Goal: Transaction & Acquisition: Purchase product/service

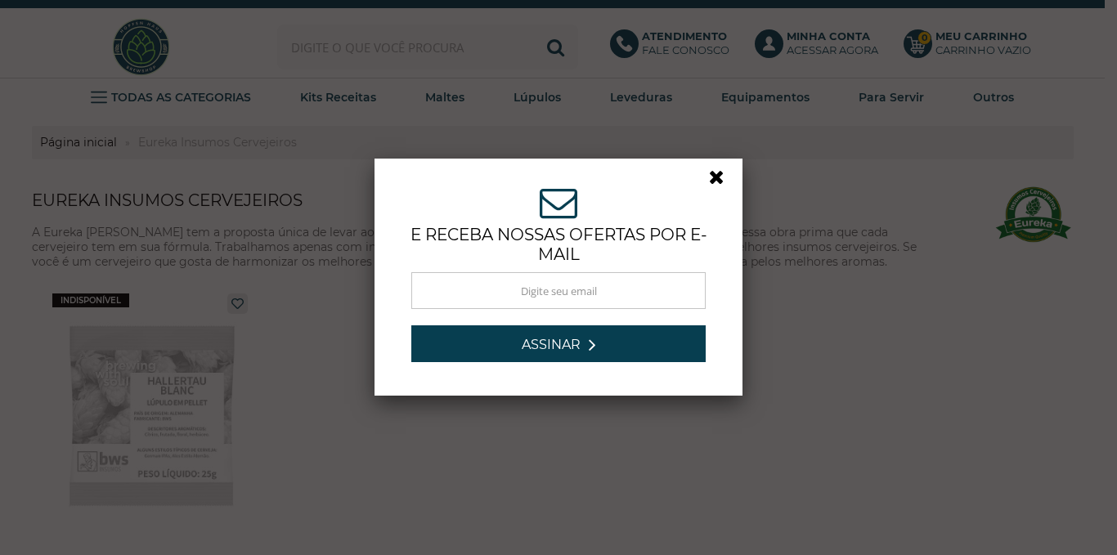
click at [711, 177] on link at bounding box center [723, 181] width 29 height 29
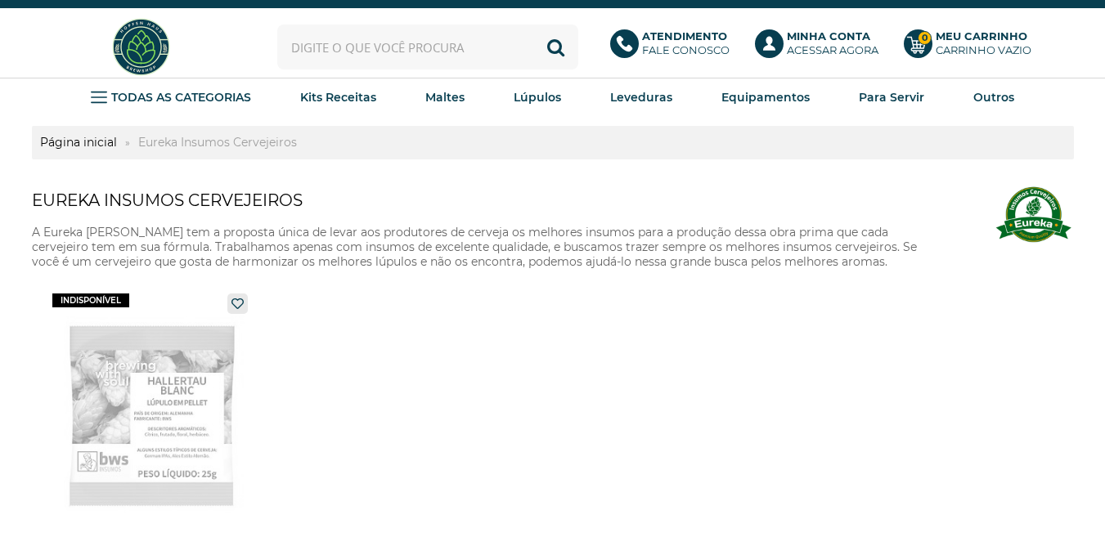
click at [349, 44] on input "text" at bounding box center [427, 47] width 301 height 45
type input "pils"
click at [552, 45] on button "Buscar" at bounding box center [555, 47] width 45 height 45
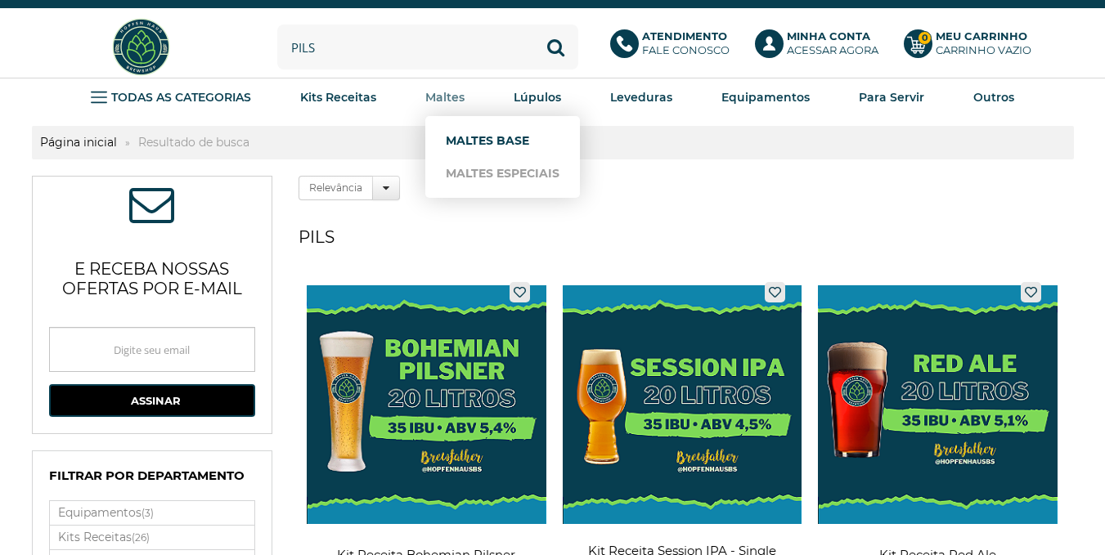
click at [473, 143] on link "Maltes Base" at bounding box center [503, 140] width 114 height 33
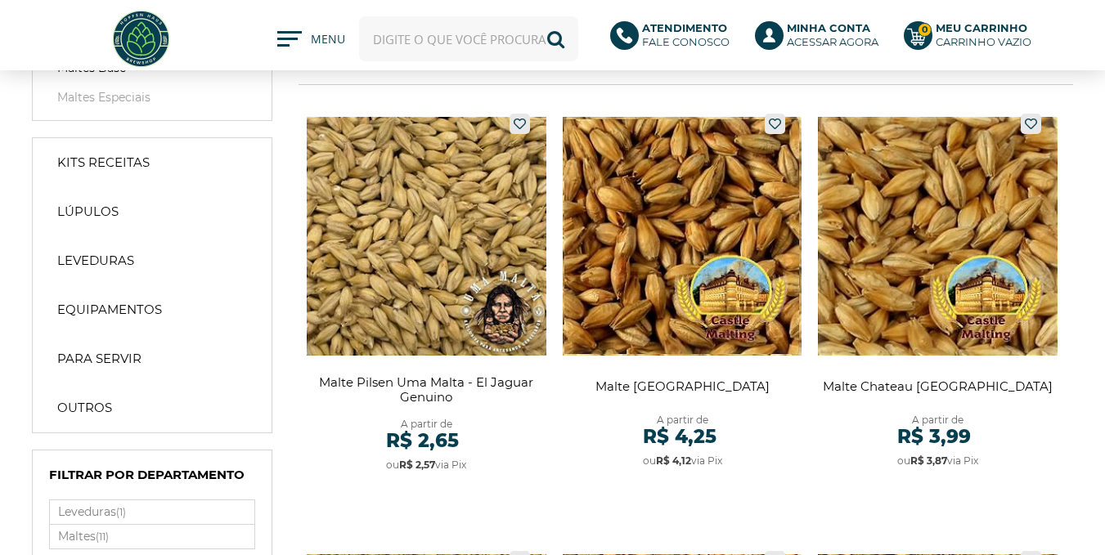
scroll to position [50, 0]
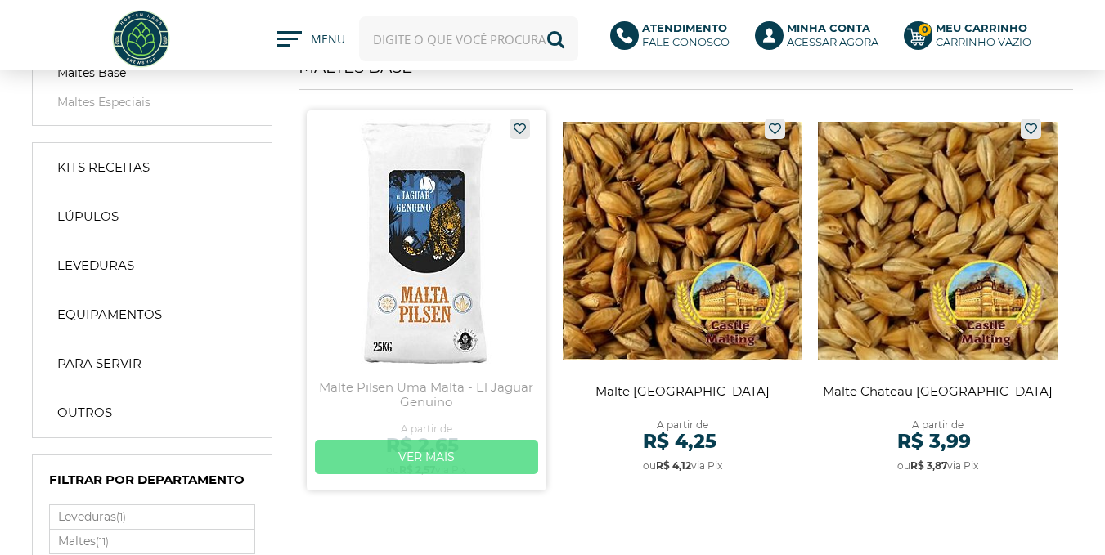
click at [419, 453] on link "Ver mais" at bounding box center [426, 457] width 223 height 34
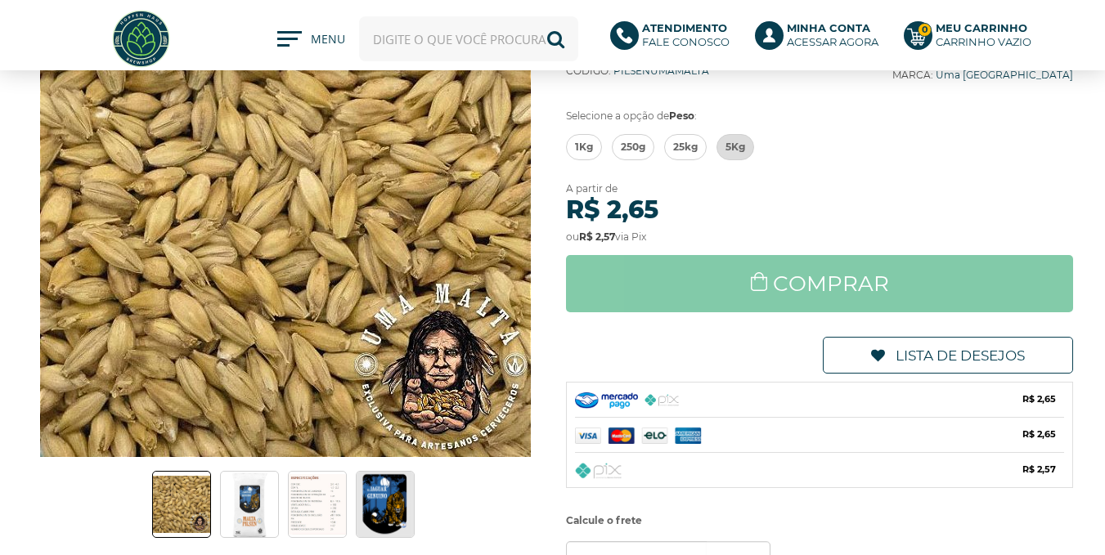
scroll to position [25, 0]
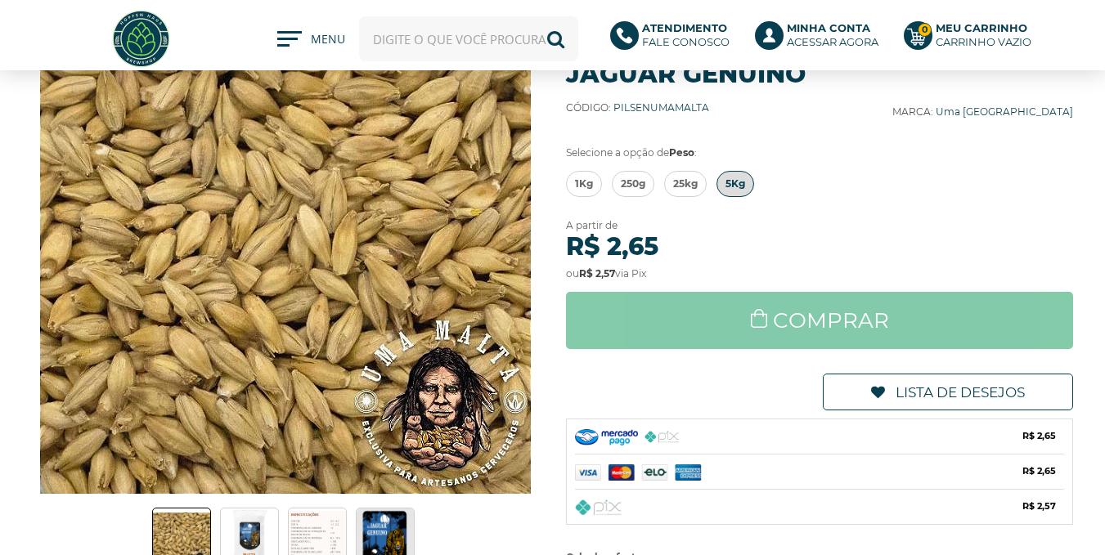
click at [741, 185] on span "5Kg" at bounding box center [735, 184] width 20 height 25
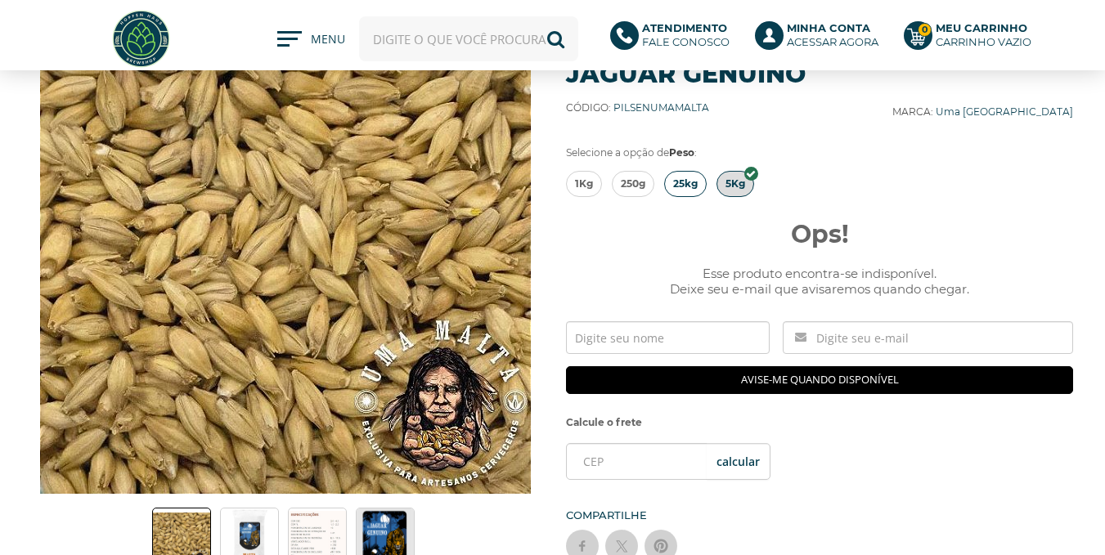
click at [692, 182] on span "25kg" at bounding box center [685, 184] width 25 height 25
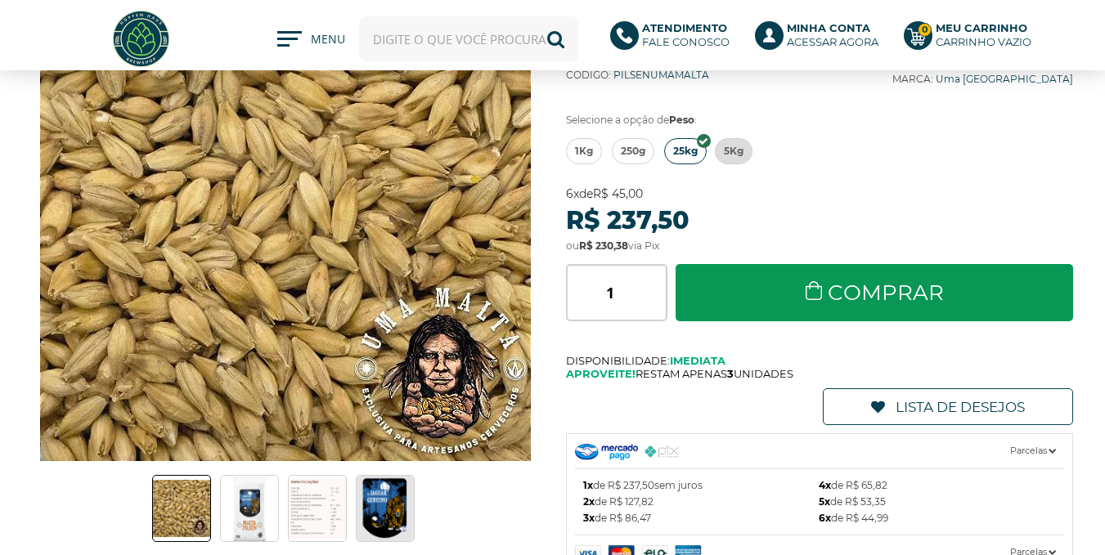
scroll to position [0, 0]
